Goal: Task Accomplishment & Management: Complete application form

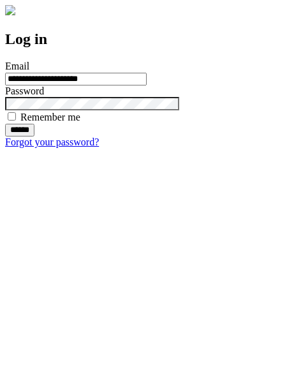
type input "**********"
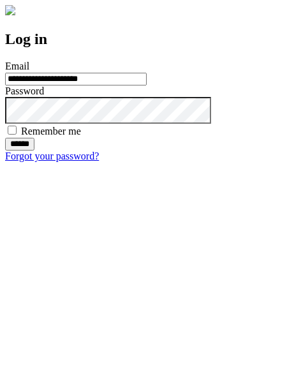
click at [34, 151] on input "******" at bounding box center [19, 144] width 29 height 13
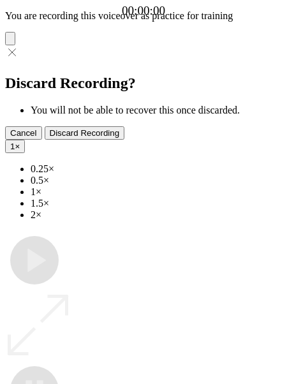
type input "**********"
